Goal: Information Seeking & Learning: Learn about a topic

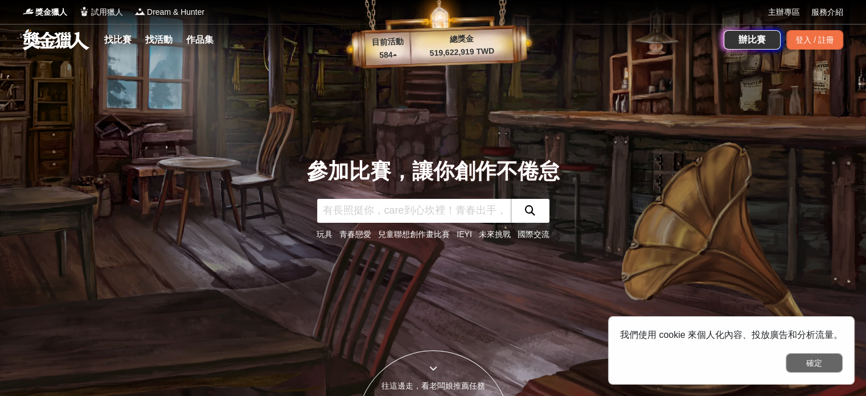
click at [807, 358] on button "確定" at bounding box center [814, 362] width 57 height 19
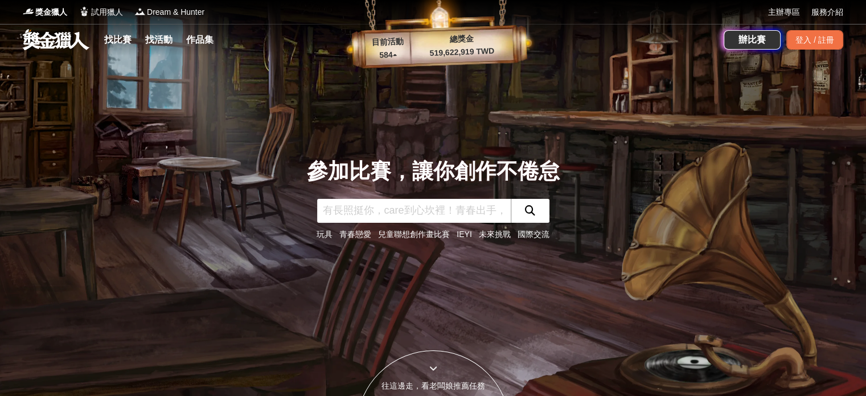
click at [121, 37] on link "找比賽" at bounding box center [118, 40] width 36 height 16
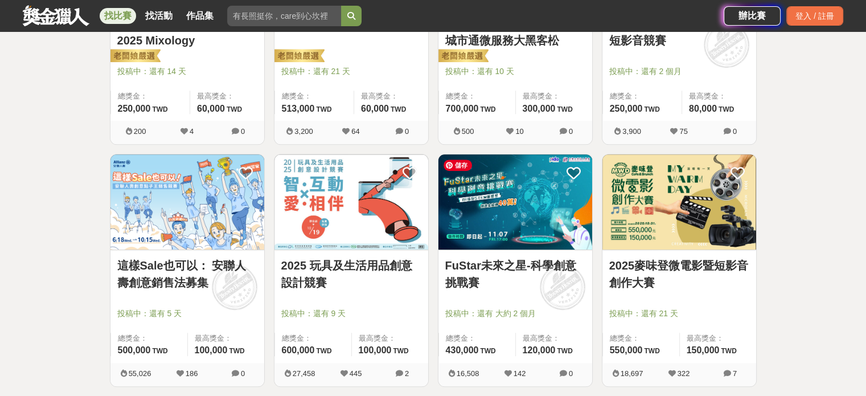
scroll to position [683, 0]
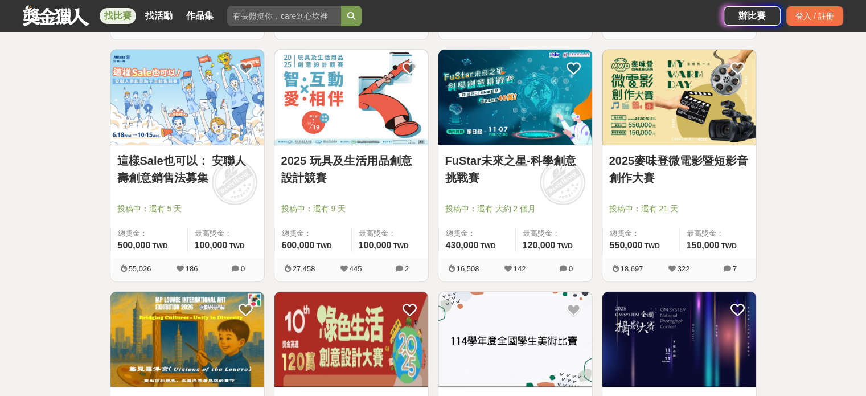
click at [658, 175] on link "2025麥味登微電影暨短影音創作大賽" at bounding box center [679, 169] width 140 height 34
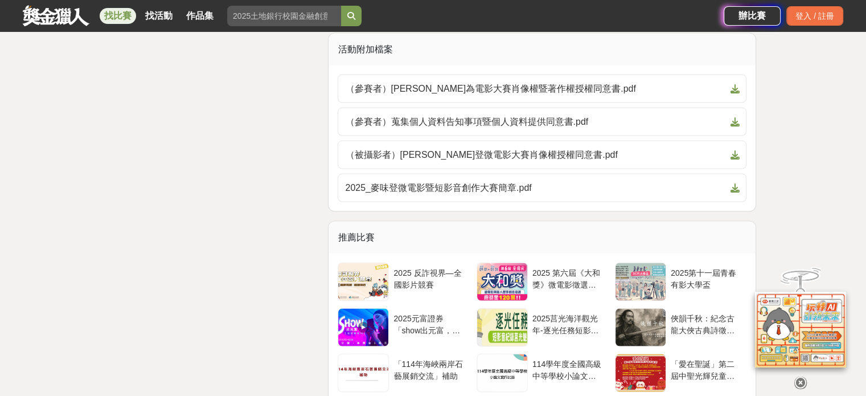
scroll to position [2220, 0]
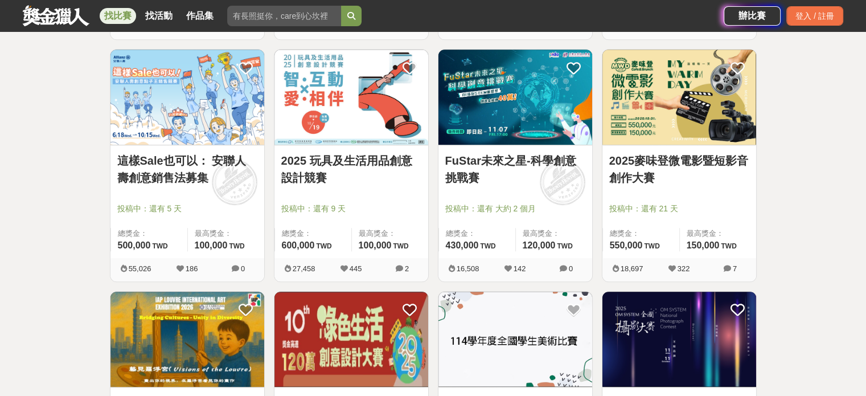
scroll to position [911, 0]
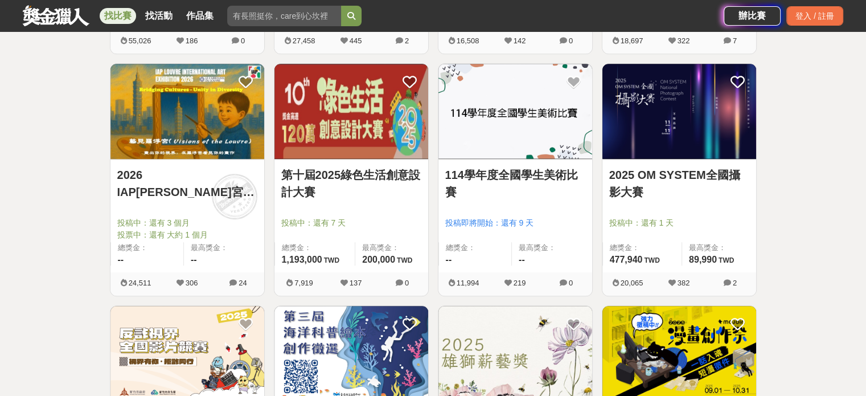
click at [315, 189] on link "第十屆2025綠色生活創意設計大賽" at bounding box center [351, 183] width 140 height 34
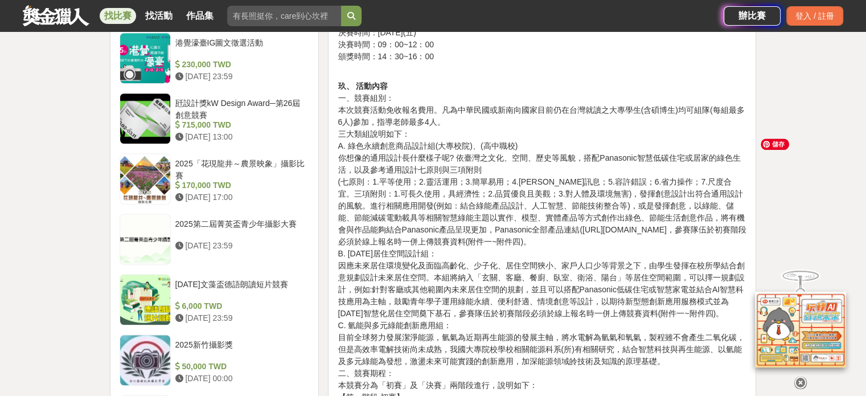
scroll to position [1253, 0]
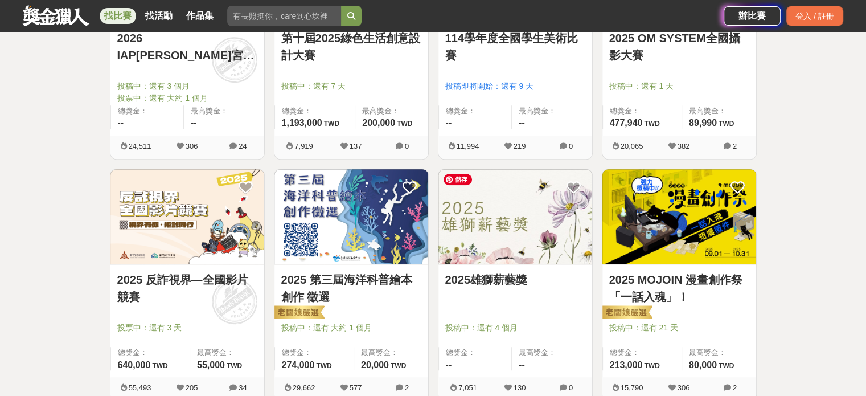
scroll to position [1089, 0]
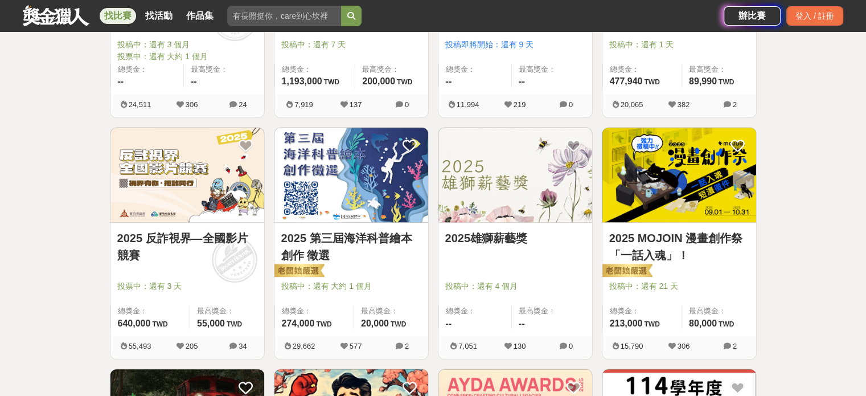
click at [171, 235] on link "2025 反詐視界—全國影片競賽" at bounding box center [187, 246] width 140 height 34
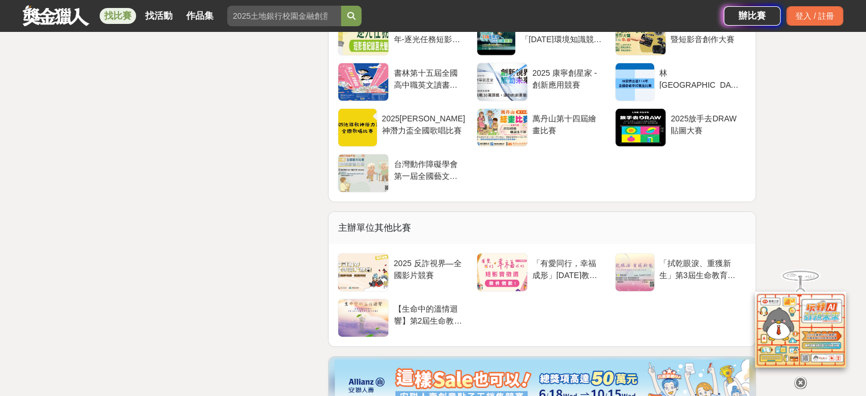
scroll to position [3597, 0]
